Goal: Task Accomplishment & Management: Manage account settings

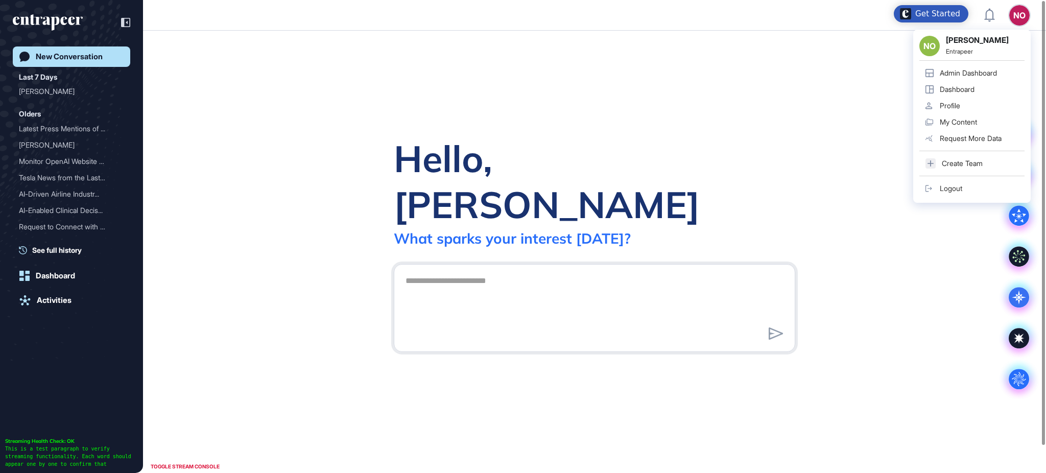
click at [1006, 74] on link "Admin Dashboard" at bounding box center [971, 73] width 105 height 16
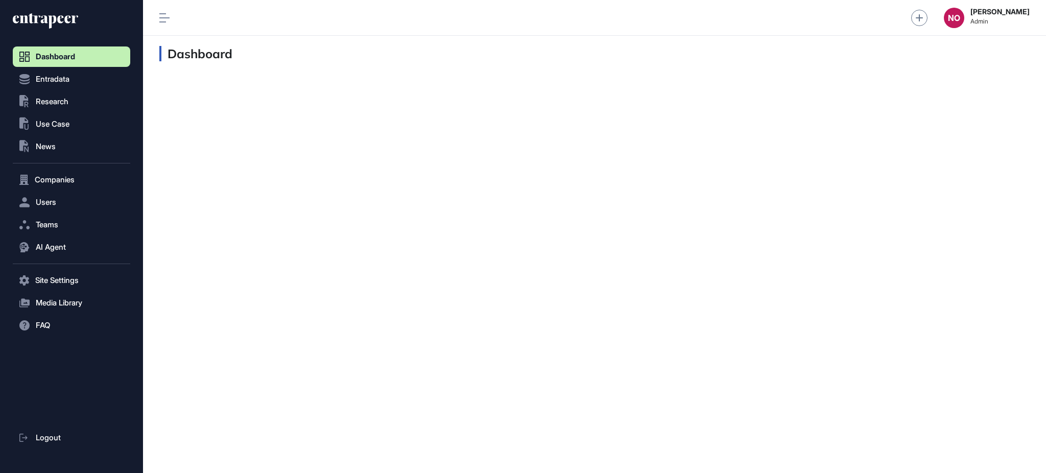
scroll to position [1, 1]
click at [83, 186] on button "Companies" at bounding box center [71, 180] width 117 height 20
click at [80, 198] on link "Company List" at bounding box center [74, 201] width 112 height 18
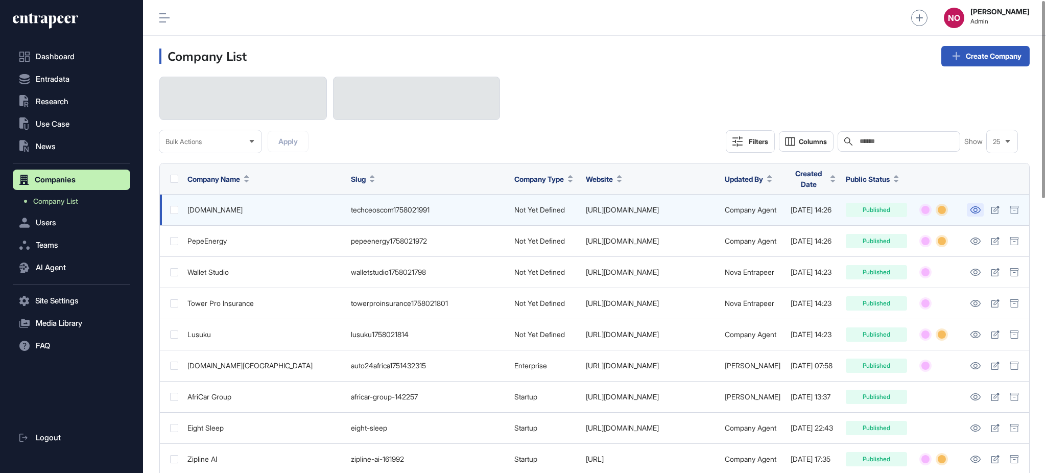
click at [971, 203] on link at bounding box center [975, 209] width 17 height 13
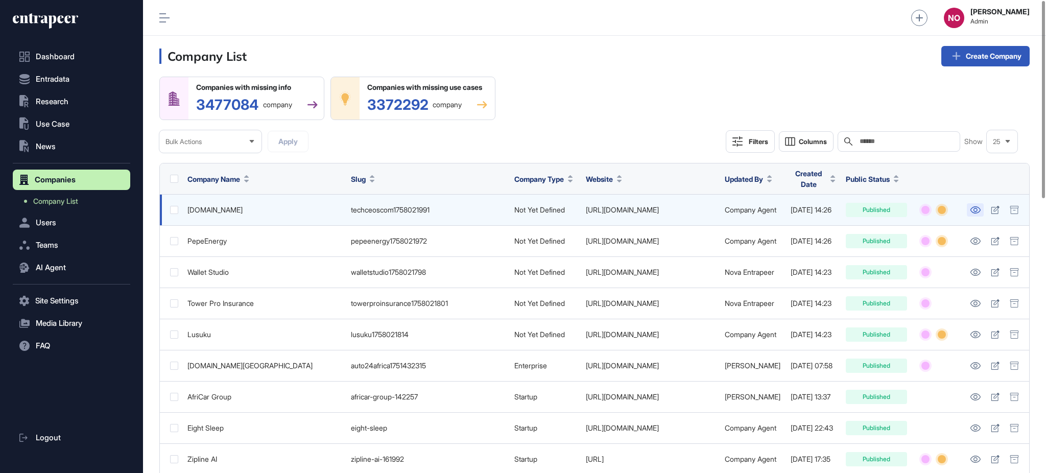
click at [974, 203] on link at bounding box center [975, 209] width 17 height 13
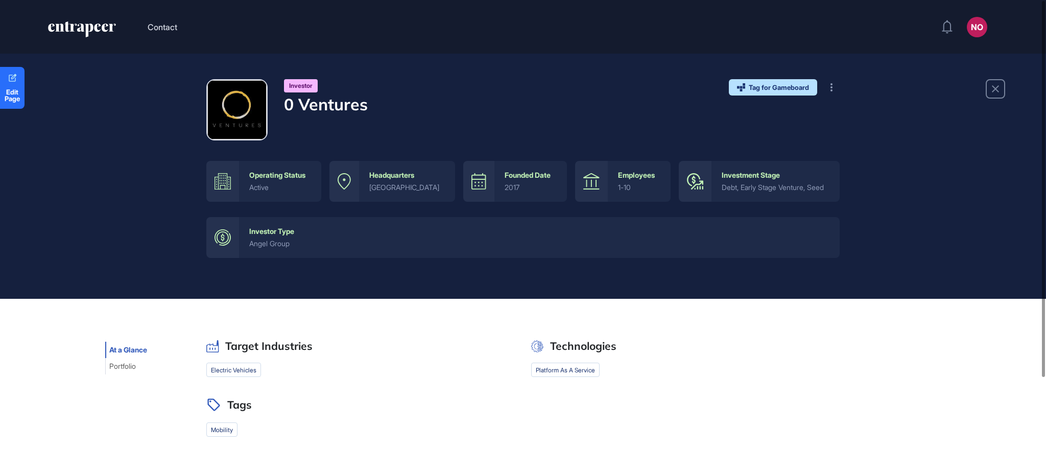
scroll to position [119, 0]
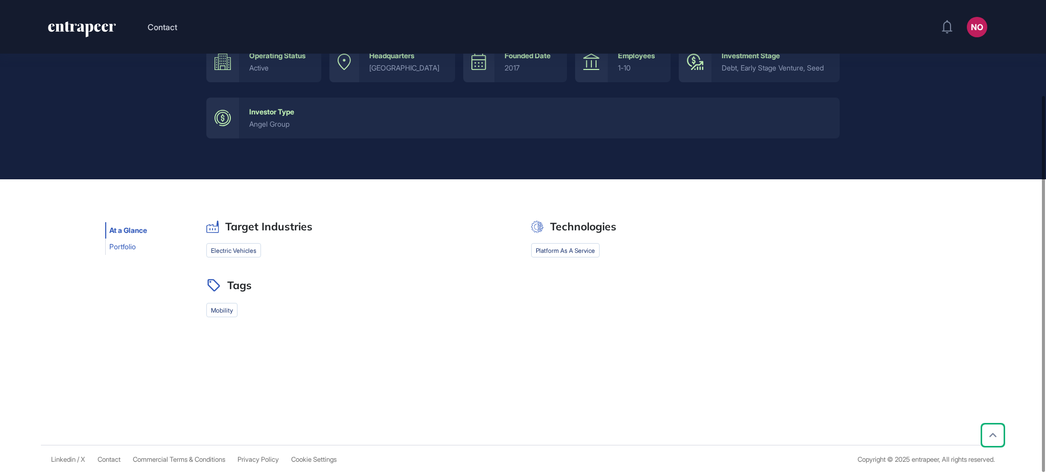
click at [131, 249] on span "Portfolio" at bounding box center [122, 247] width 27 height 8
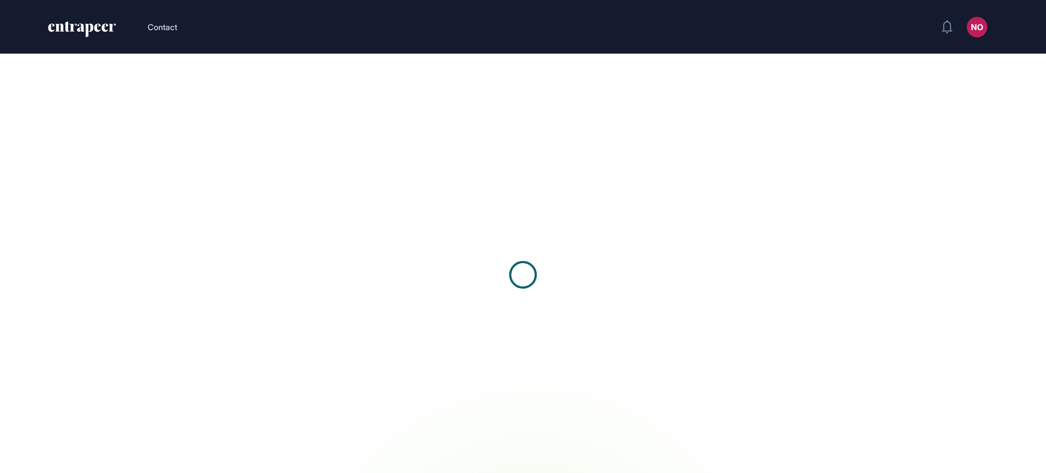
scroll to position [1, 1]
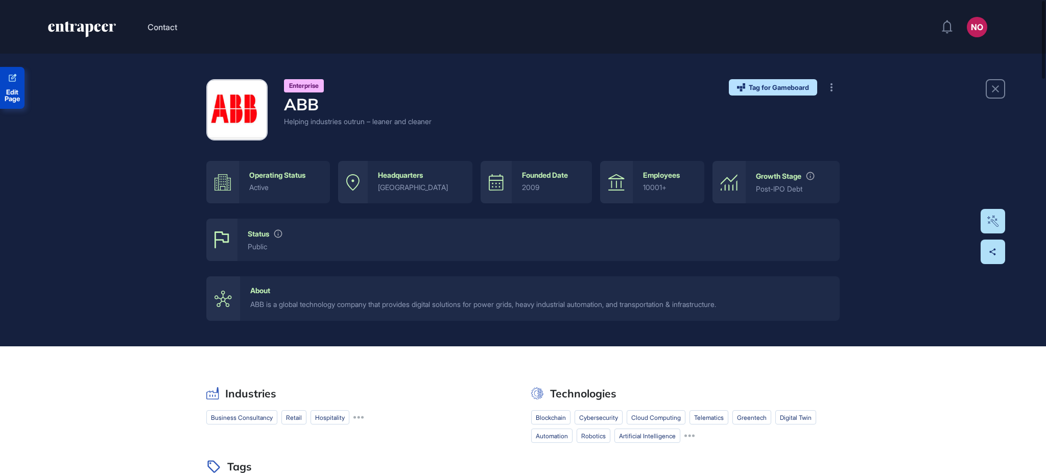
click at [6, 85] on link "Edit Page" at bounding box center [12, 88] width 25 height 42
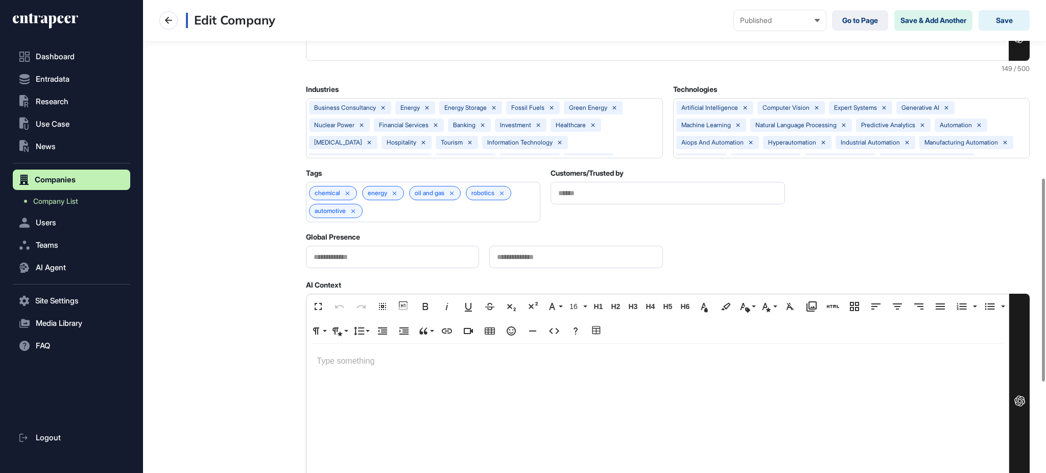
scroll to position [625, 0]
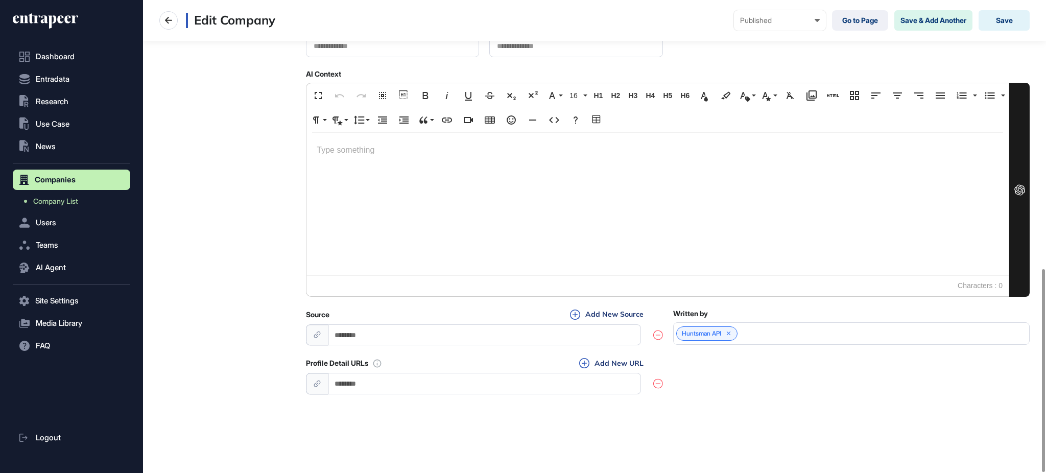
click at [465, 380] on input "url" at bounding box center [484, 383] width 313 height 21
paste input "**********"
type input "**********"
click at [758, 396] on div "**********" at bounding box center [668, 376] width 724 height 38
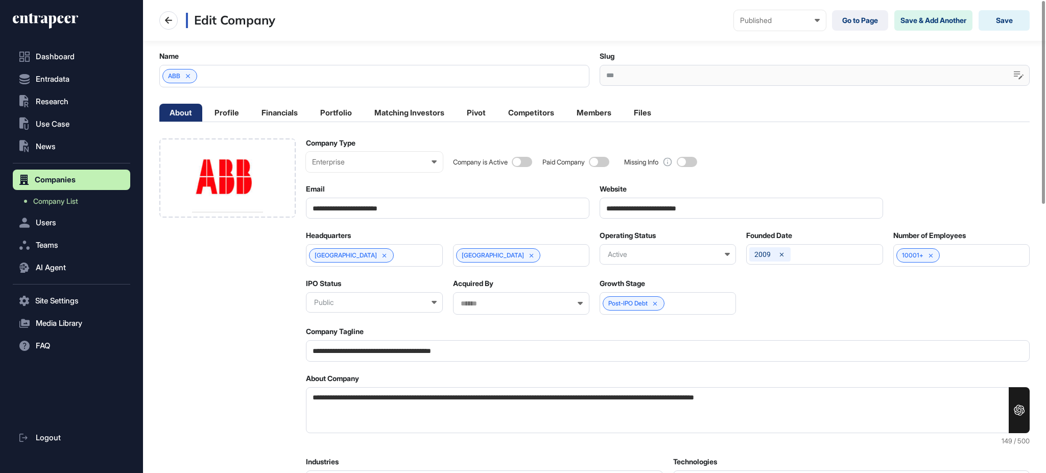
scroll to position [0, 0]
